Goal: Transaction & Acquisition: Book appointment/travel/reservation

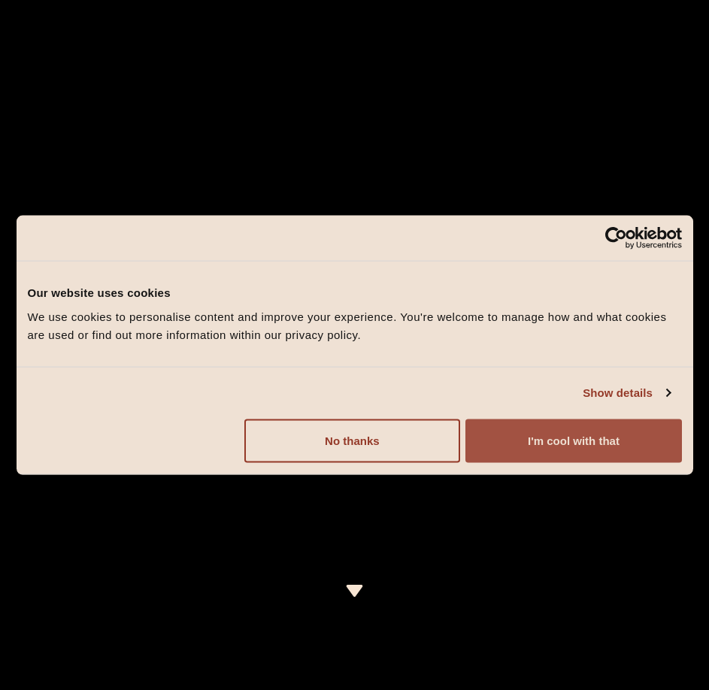
click at [551, 452] on button "I'm cool with that" at bounding box center [573, 441] width 216 height 44
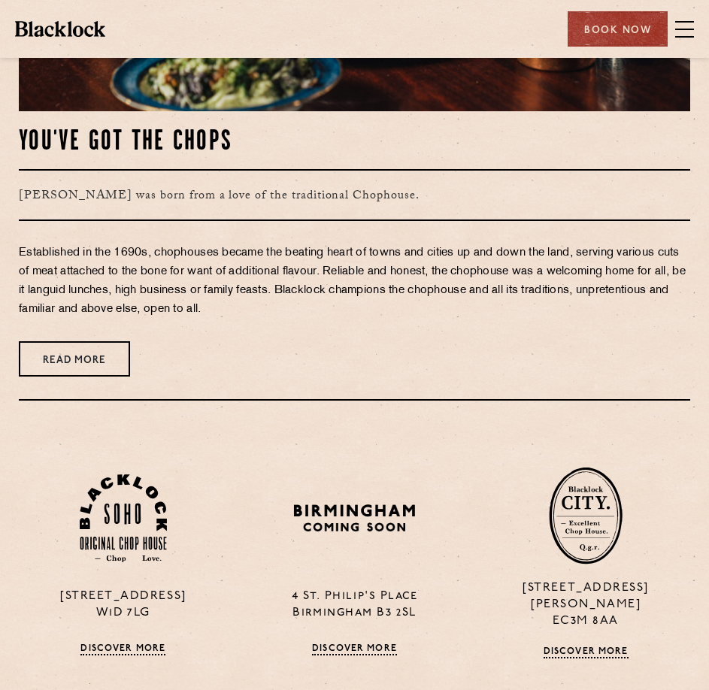
scroll to position [526, 0]
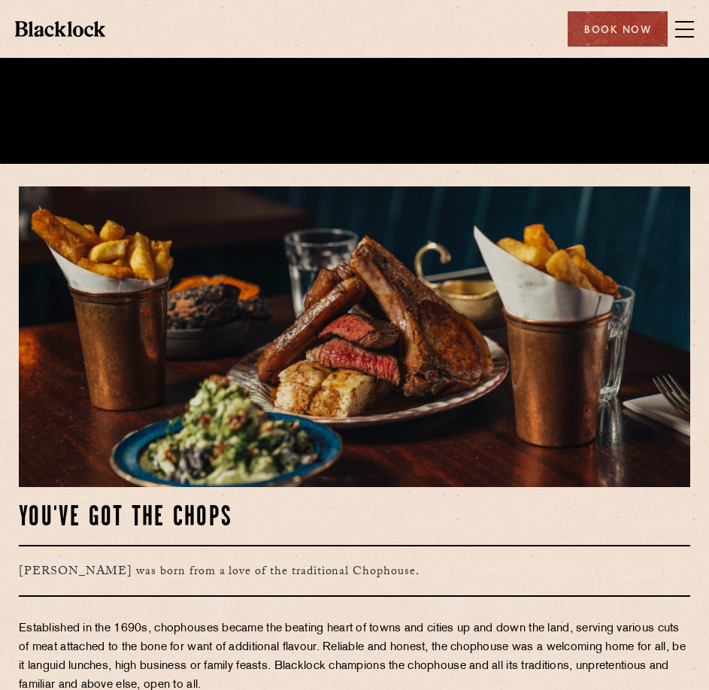
click at [628, 14] on div "Book Now" at bounding box center [617, 28] width 100 height 35
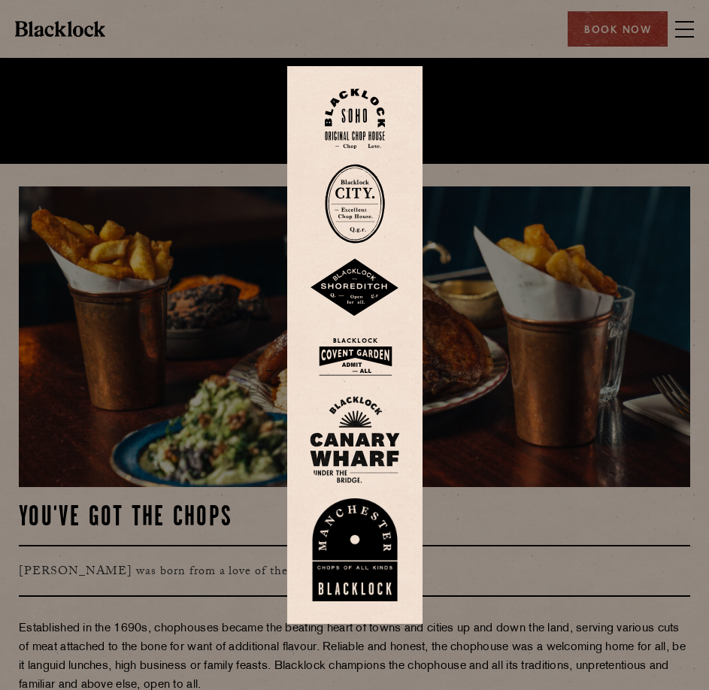
click at [366, 207] on img at bounding box center [355, 204] width 60 height 80
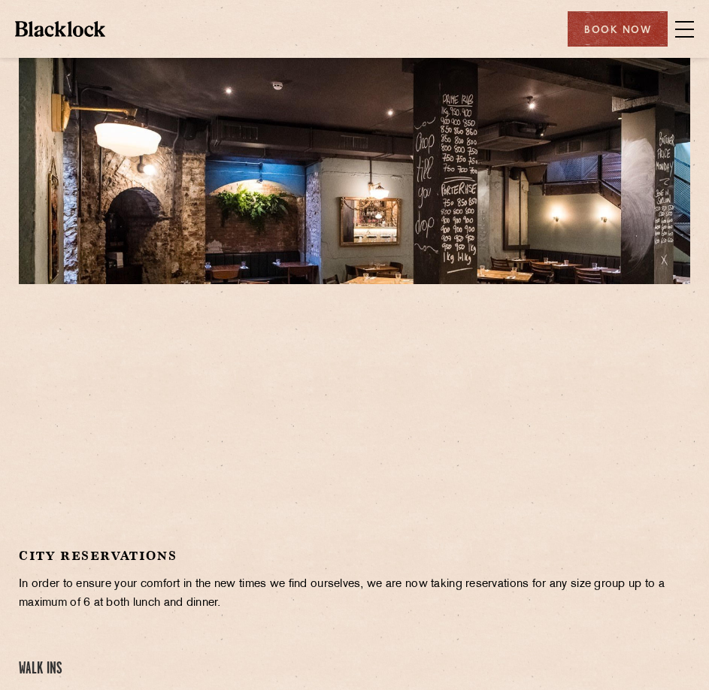
scroll to position [301, 0]
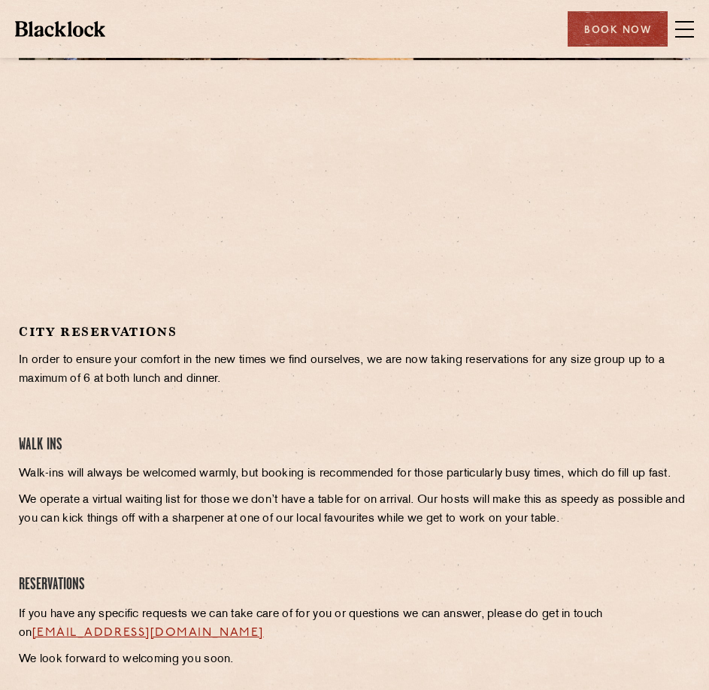
click at [472, 184] on div at bounding box center [354, 196] width 671 height 226
click at [513, 282] on div at bounding box center [354, 196] width 671 height 226
